Goal: Task Accomplishment & Management: Use online tool/utility

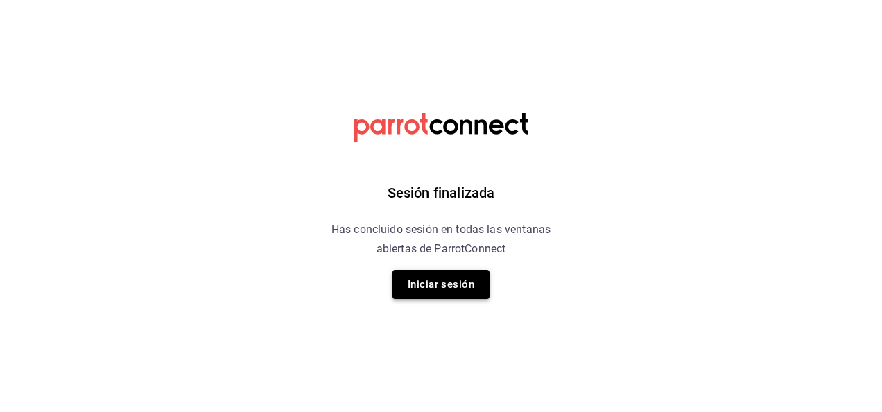
click at [430, 297] on button "Iniciar sesión" at bounding box center [440, 284] width 97 height 29
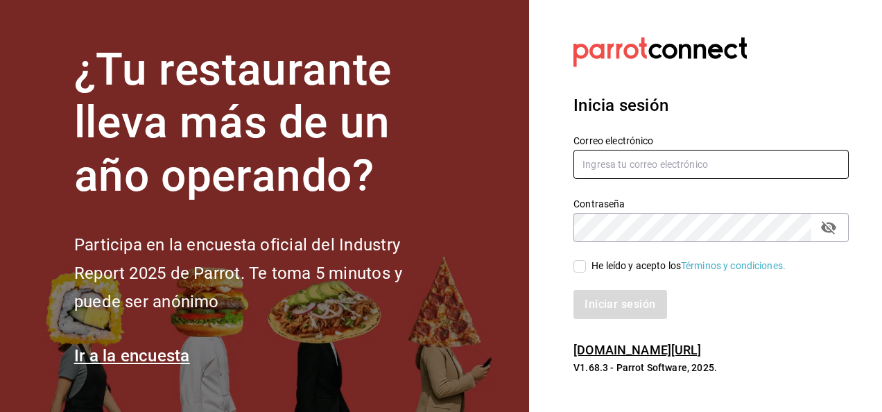
type input "[PERSON_NAME][EMAIL_ADDRESS][PERSON_NAME][DOMAIN_NAME]"
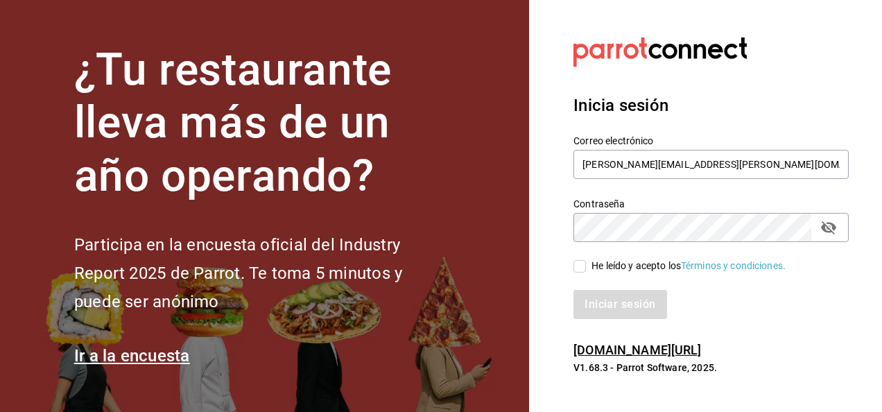
click at [568, 262] on div "He leído y acepto los Términos y condiciones." at bounding box center [703, 258] width 292 height 32
click at [574, 266] on input "He leído y acepto los Términos y condiciones." at bounding box center [579, 266] width 12 height 12
checkbox input "true"
click at [595, 307] on button "Iniciar sesión" at bounding box center [620, 304] width 94 height 29
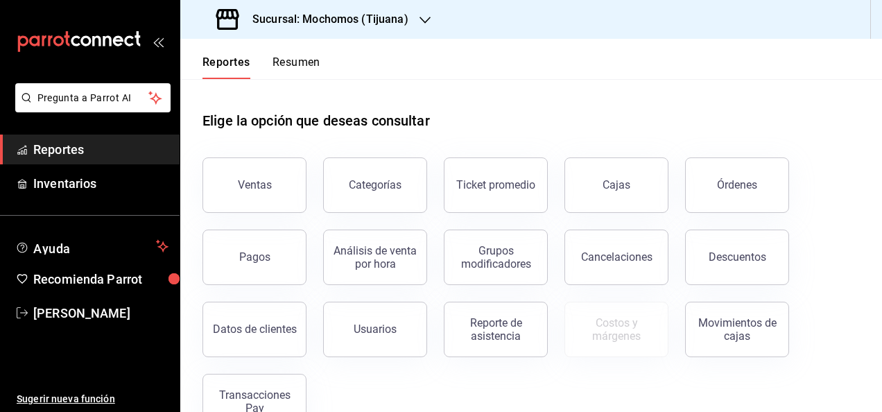
click at [420, 18] on icon "button" at bounding box center [425, 20] width 11 height 7
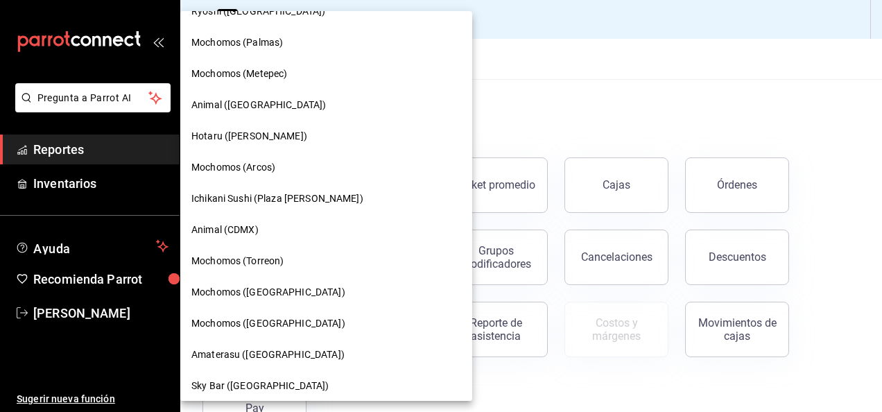
scroll to position [277, 0]
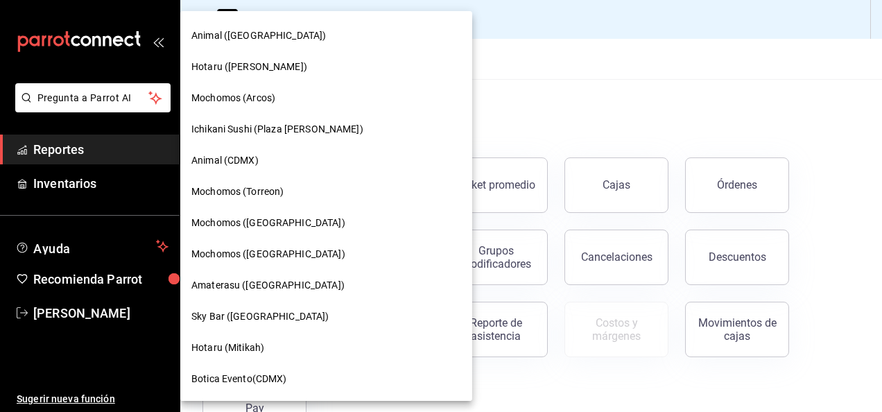
click at [301, 132] on span "Ichikani Sushi (Plaza Artz)" at bounding box center [277, 129] width 172 height 15
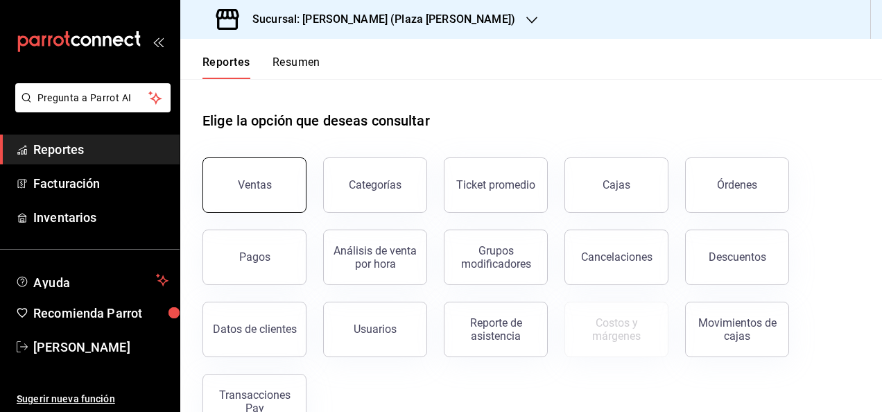
click at [268, 184] on div "Ventas" at bounding box center [255, 184] width 34 height 13
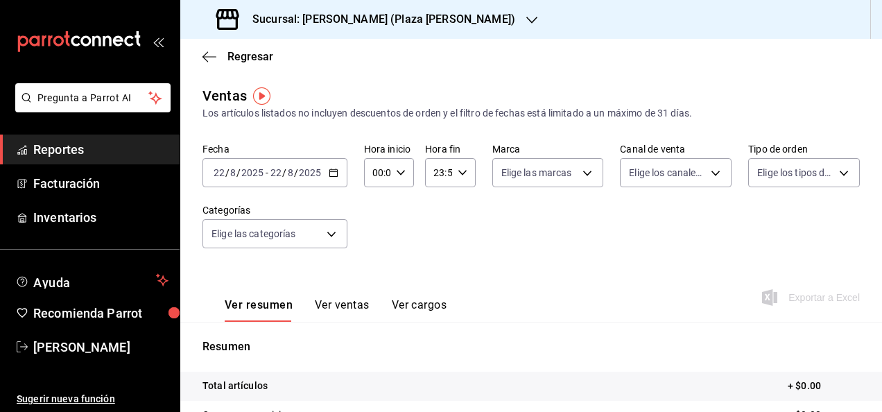
click at [334, 173] on icon "button" at bounding box center [334, 173] width 10 height 10
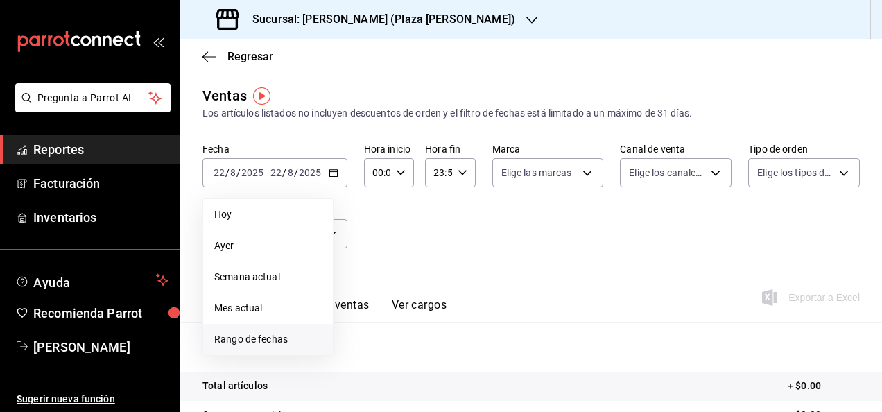
click at [295, 340] on span "Rango de fechas" at bounding box center [267, 339] width 107 height 15
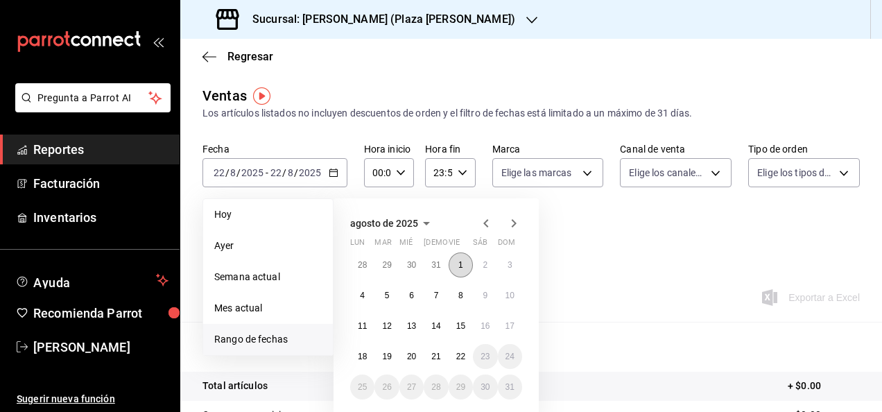
click at [458, 260] on button "1" at bounding box center [461, 264] width 24 height 25
click at [405, 356] on button "20" at bounding box center [411, 356] width 24 height 25
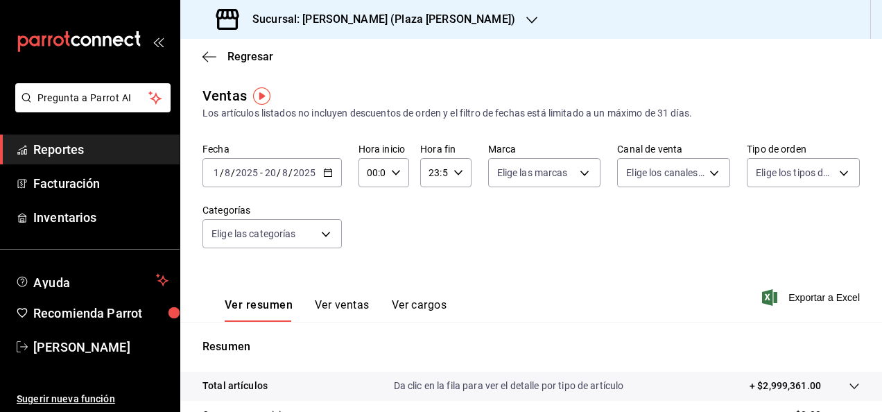
click at [398, 171] on div "00:00 Hora inicio" at bounding box center [384, 172] width 51 height 29
click at [371, 238] on span "05" at bounding box center [369, 235] width 3 height 11
type input "05:00"
click at [452, 169] on div at bounding box center [441, 206] width 882 height 412
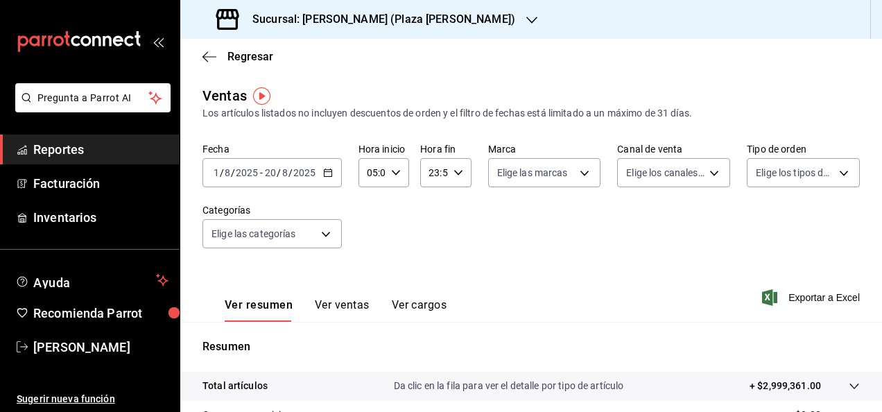
click at [456, 175] on icon "button" at bounding box center [459, 173] width 10 height 10
click at [432, 243] on span "05" at bounding box center [430, 241] width 3 height 11
click at [454, 211] on span "00" at bounding box center [455, 207] width 3 height 11
type input "05:00"
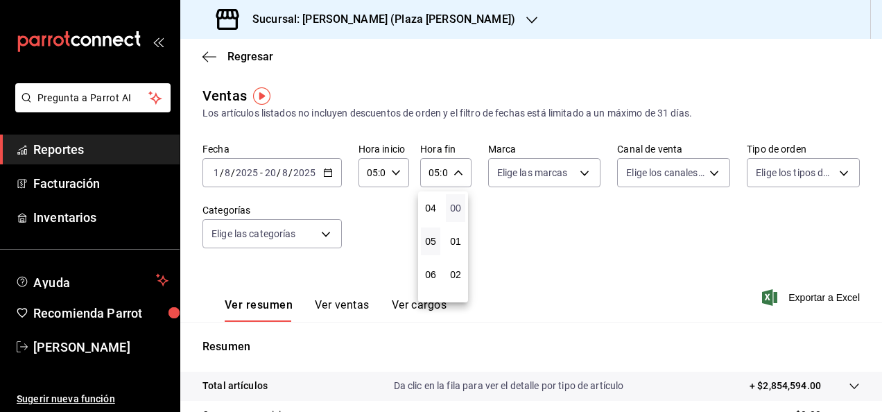
click at [455, 211] on span "00" at bounding box center [455, 207] width 3 height 11
